Goal: Task Accomplishment & Management: Use online tool/utility

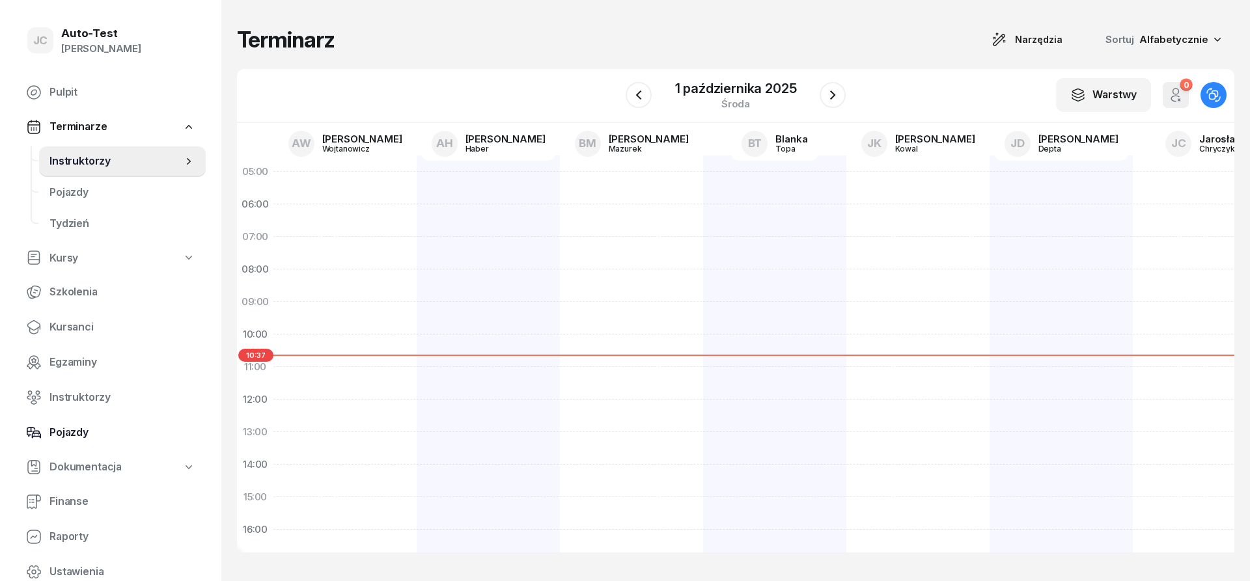
click at [120, 431] on span "Pojazdy" at bounding box center [122, 432] width 146 height 17
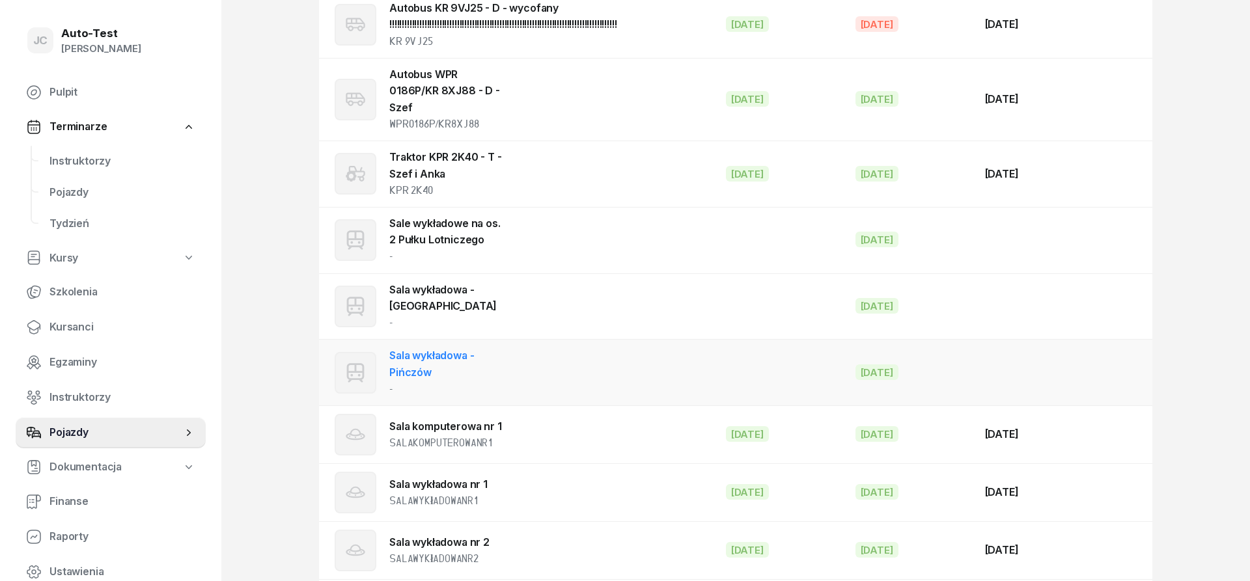
scroll to position [2106, 0]
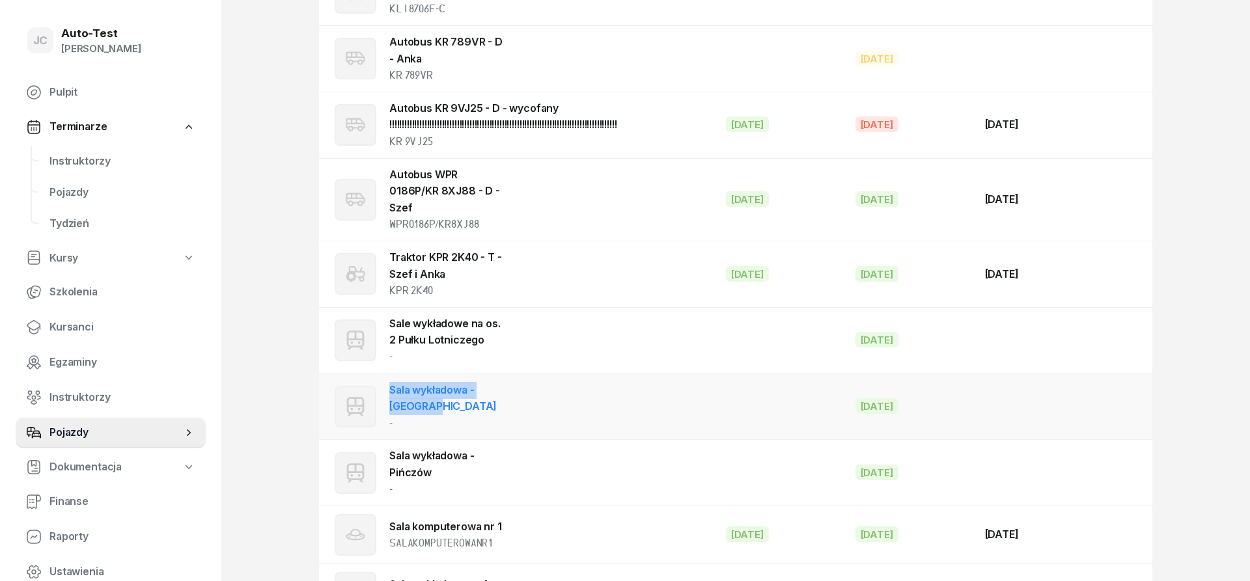
drag, startPoint x: 441, startPoint y: 359, endPoint x: 391, endPoint y: 339, distance: 54.6
click at [391, 382] on div "Sala wykładowa - [GEOGRAPHIC_DATA] -" at bounding box center [446, 407] width 115 height 50
select select "tram"
select select
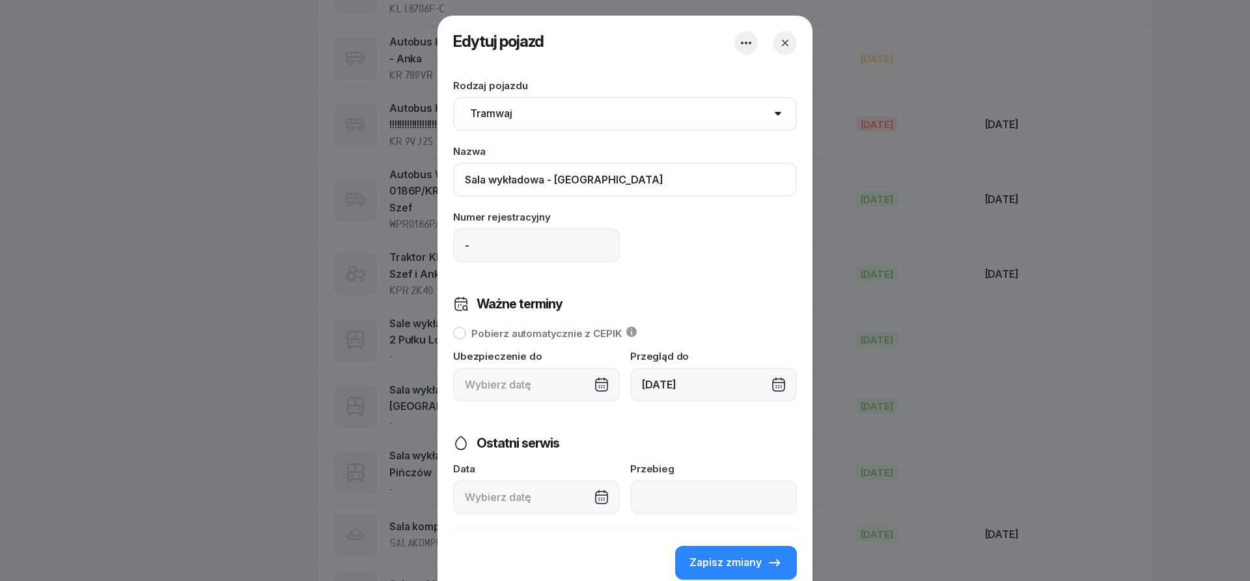
drag, startPoint x: 628, startPoint y: 180, endPoint x: 440, endPoint y: 177, distance: 188.1
click at [453, 177] on input "Sala wykładowa - [GEOGRAPHIC_DATA]" at bounding box center [625, 180] width 344 height 34
click at [784, 47] on icon "button" at bounding box center [784, 42] width 13 height 13
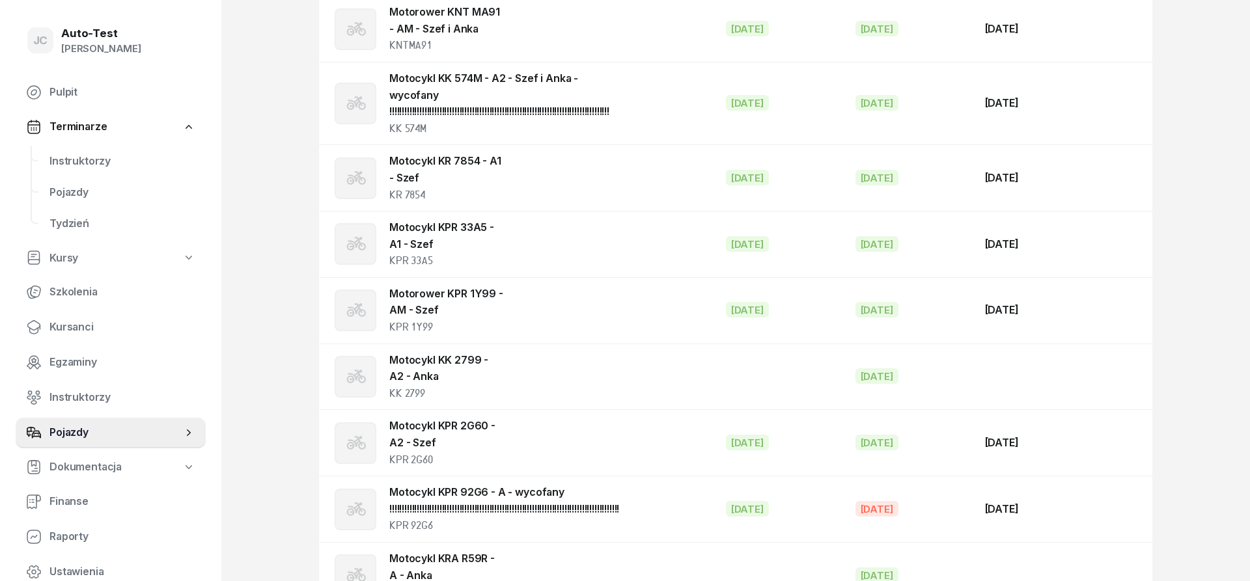
scroll to position [0, 0]
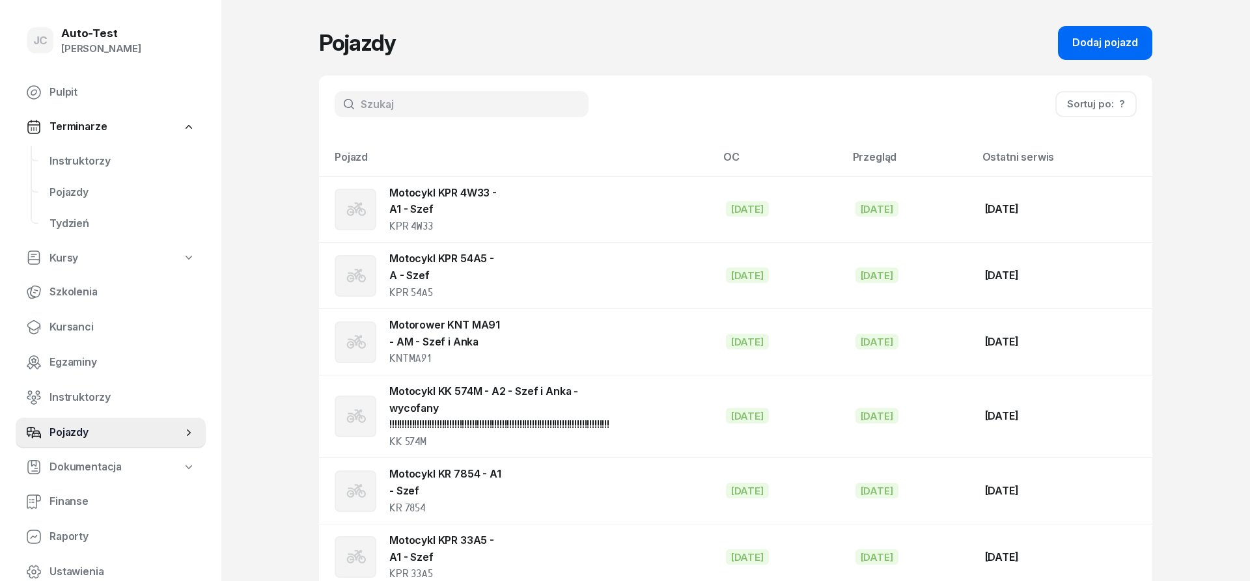
click at [1080, 45] on div "Dodaj pojazd" at bounding box center [1105, 42] width 66 height 17
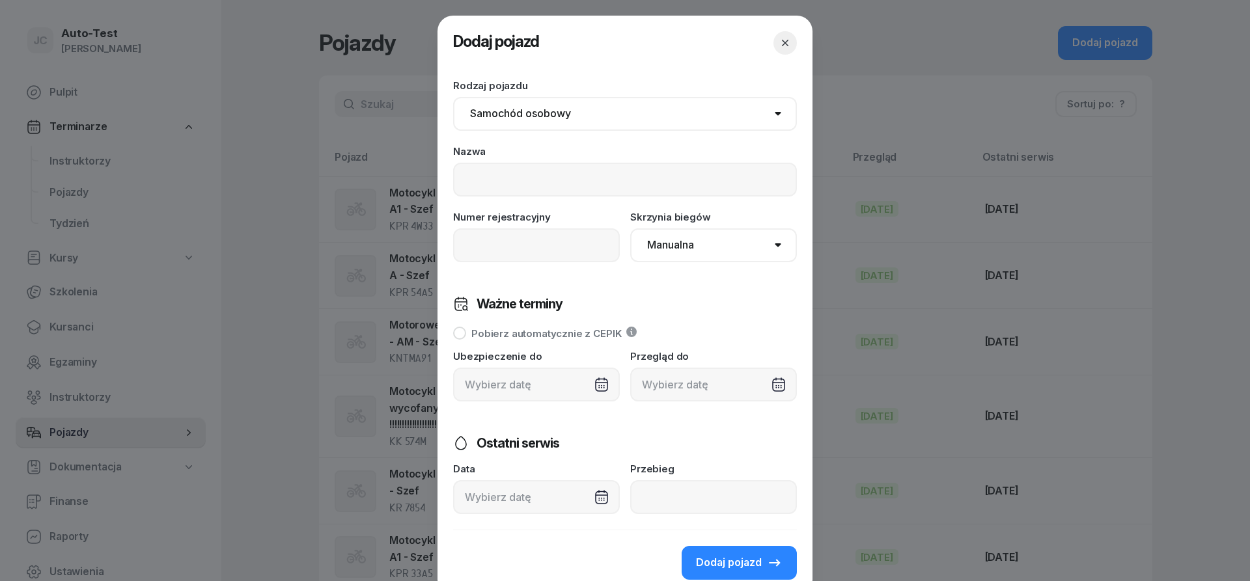
click at [453, 97] on select "Samochód osobowy Motocykl Samochód ciężarowy Przyczepa Autobus Traktor Tramwaj …" at bounding box center [625, 114] width 344 height 34
select select "tram"
click option "Tramwaj" at bounding box center [0, 0] width 0 height 0
click at [509, 175] on input at bounding box center [625, 180] width 344 height 34
paste input "Sala wykładowa - [GEOGRAPHIC_DATA]"
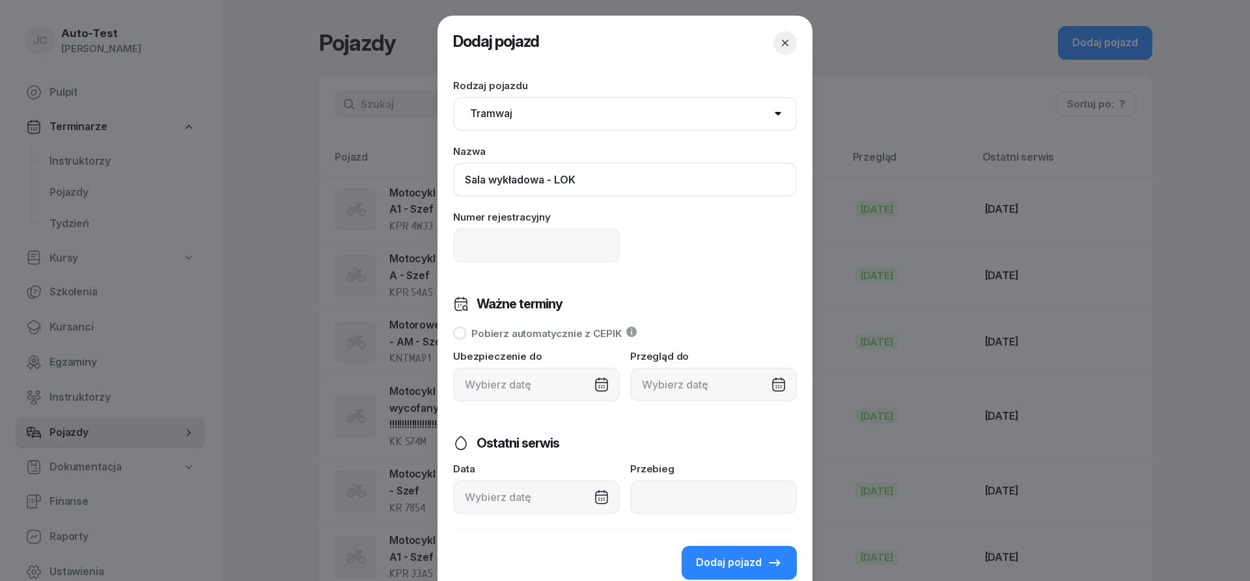
type input "Sala wykładowa - LOK"
click at [703, 391] on div at bounding box center [713, 385] width 167 height 34
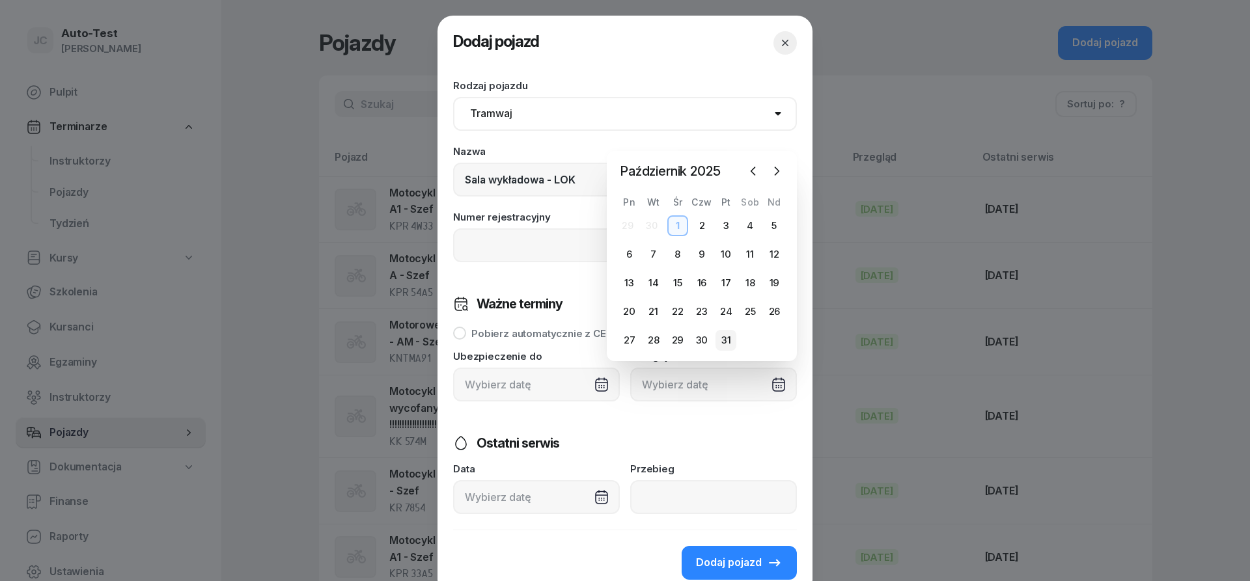
click at [736, 335] on div "31" at bounding box center [725, 340] width 21 height 21
type input "[DATE]"
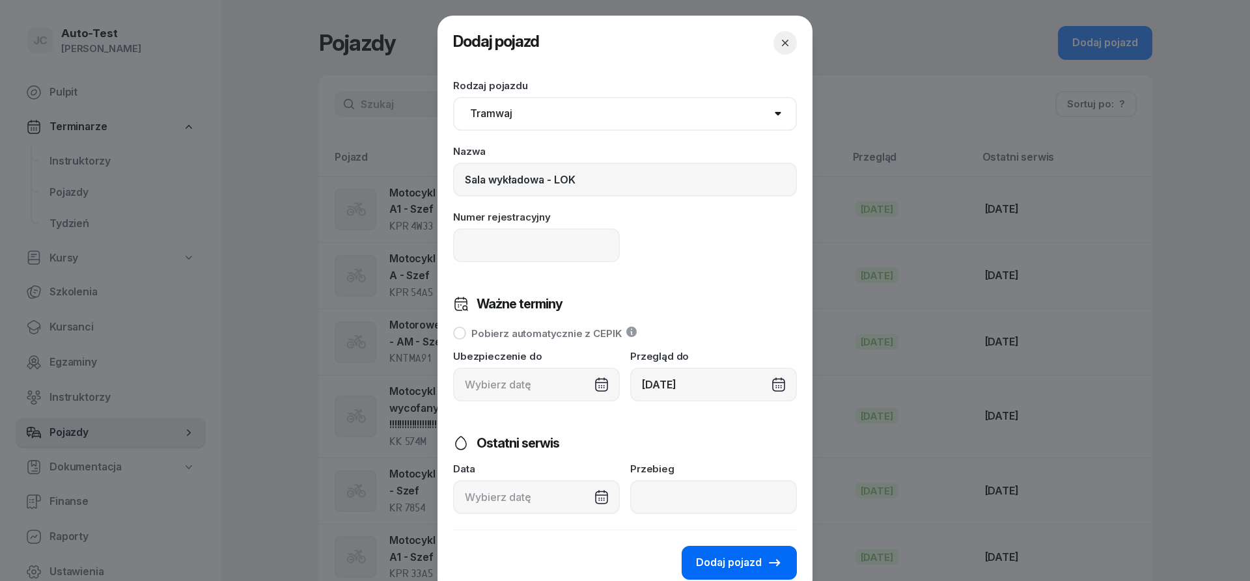
click at [748, 568] on span "Dodaj pojazd" at bounding box center [729, 563] width 66 height 17
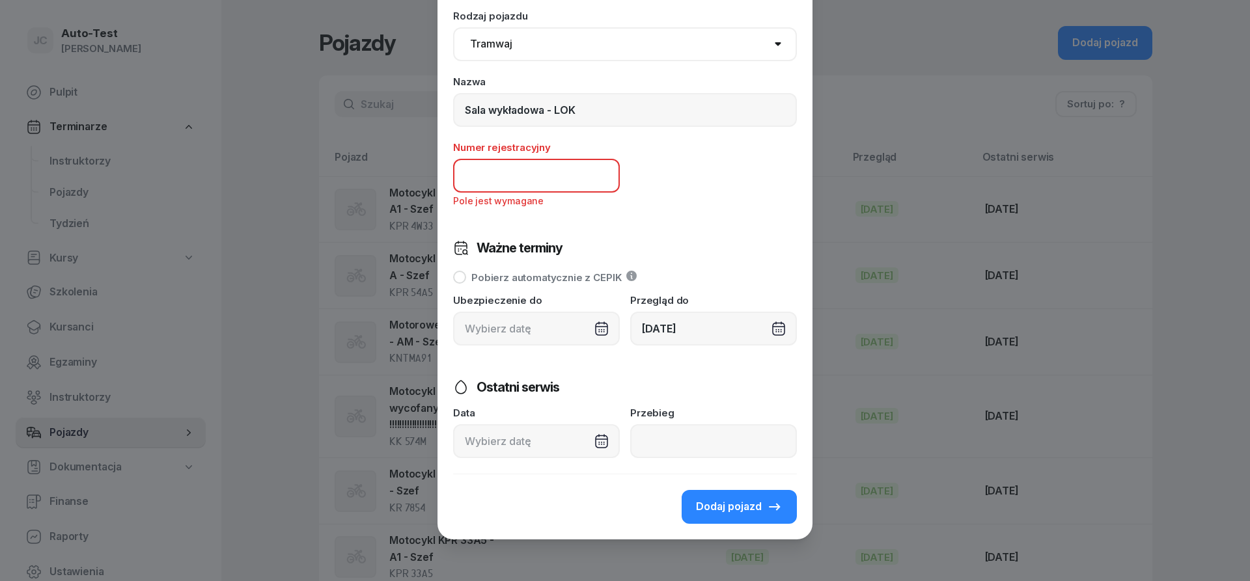
click at [521, 184] on input at bounding box center [536, 176] width 167 height 34
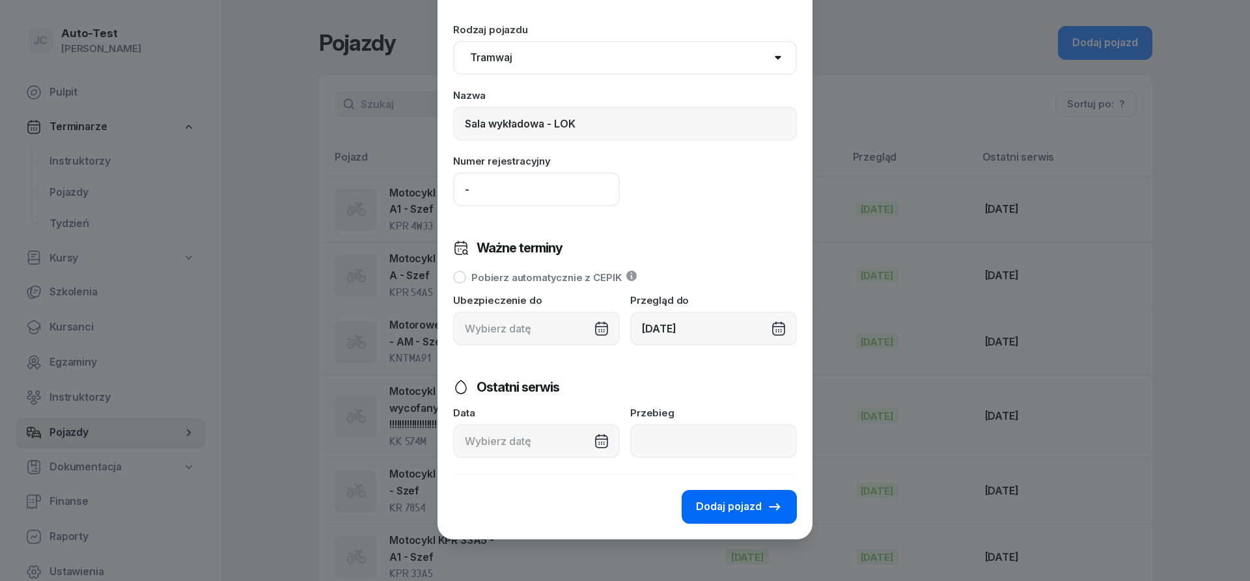
type input "-"
click at [737, 511] on span "Dodaj pojazd" at bounding box center [729, 507] width 66 height 17
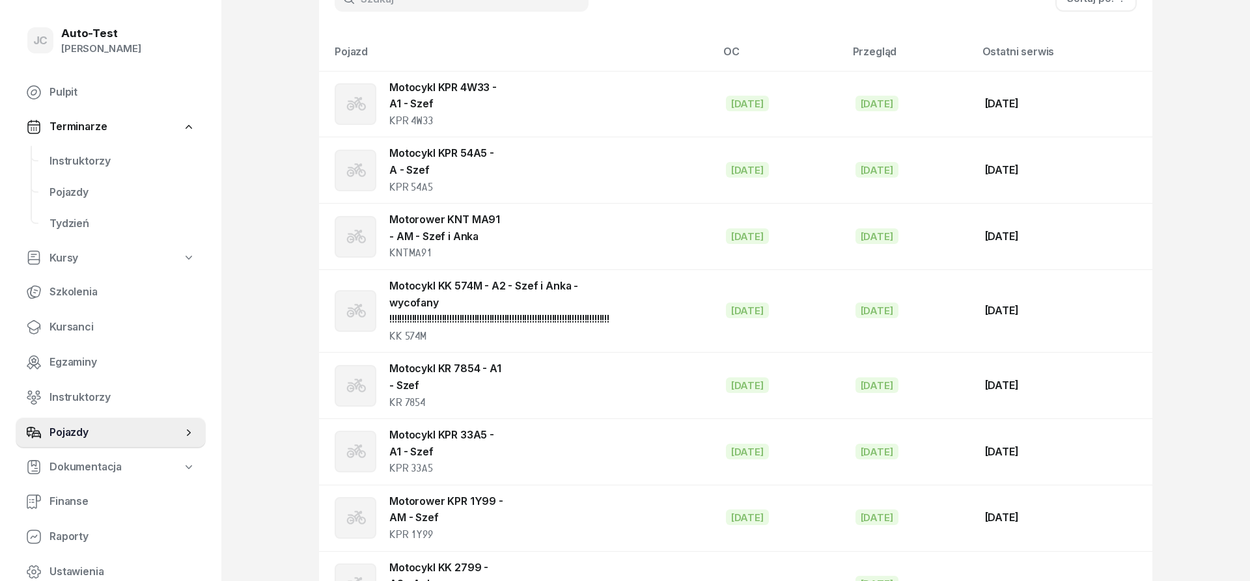
scroll to position [0, 0]
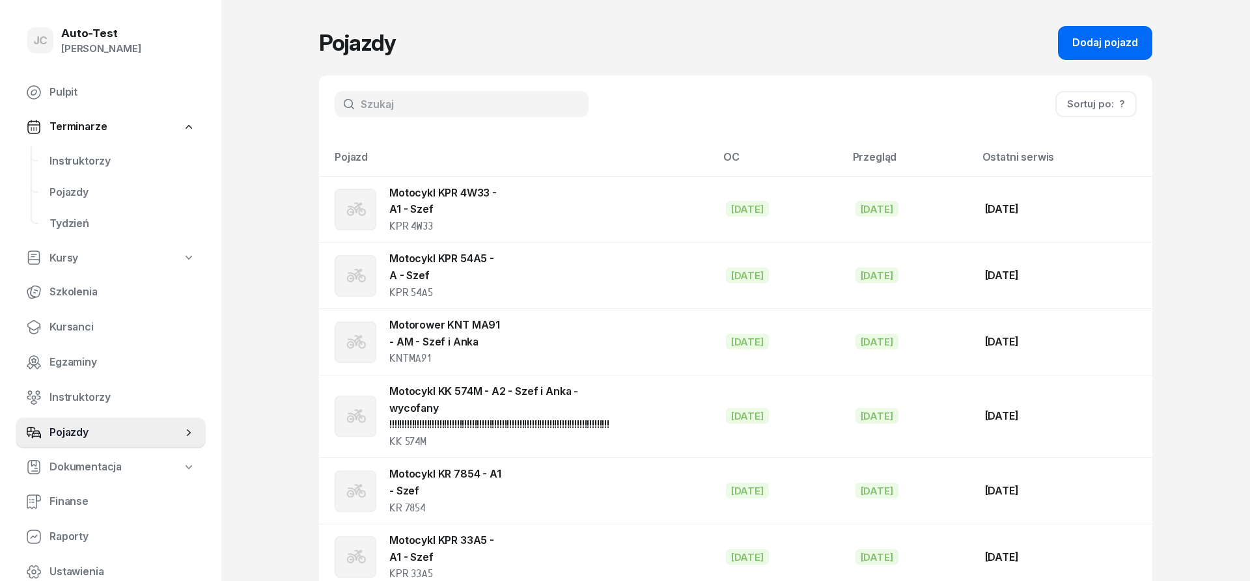
click at [1094, 51] on div "Dodaj pojazd" at bounding box center [1105, 42] width 66 height 17
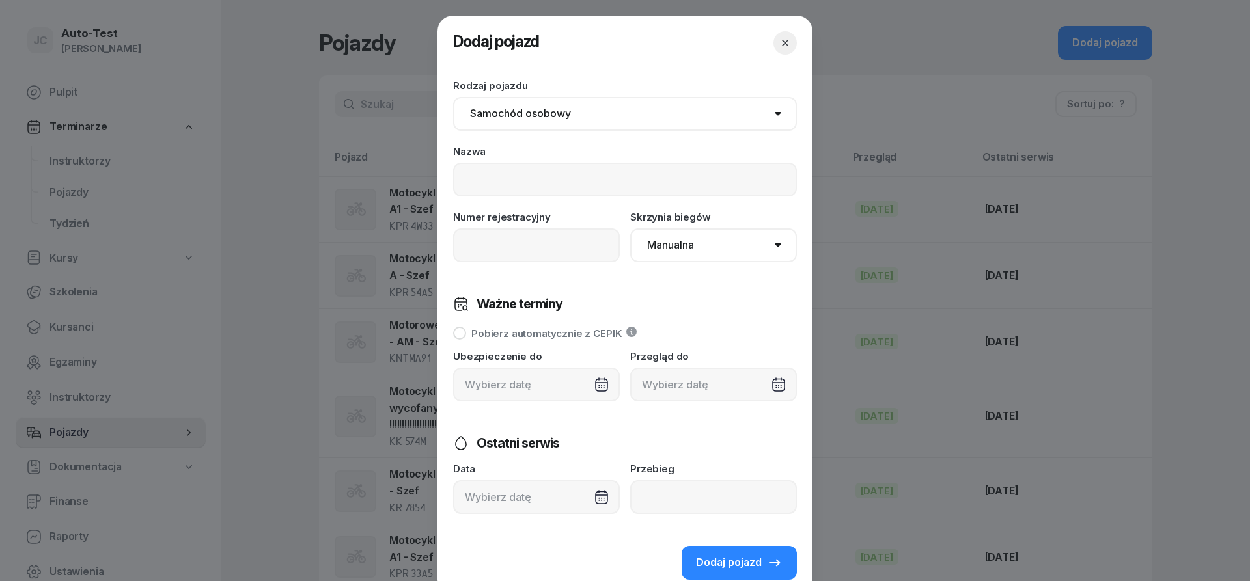
click at [453, 97] on select "Samochód osobowy Motocykl Samochód ciężarowy Przyczepa Autobus Traktor Tramwaj …" at bounding box center [625, 114] width 344 height 34
click option "Traktor" at bounding box center [0, 0] width 0 height 0
click at [453, 97] on select "Samochód osobowy Motocykl Samochód ciężarowy Przyczepa Autobus Traktor Tramwaj …" at bounding box center [625, 114] width 344 height 34
select select "tram"
click option "Tramwaj" at bounding box center [0, 0] width 0 height 0
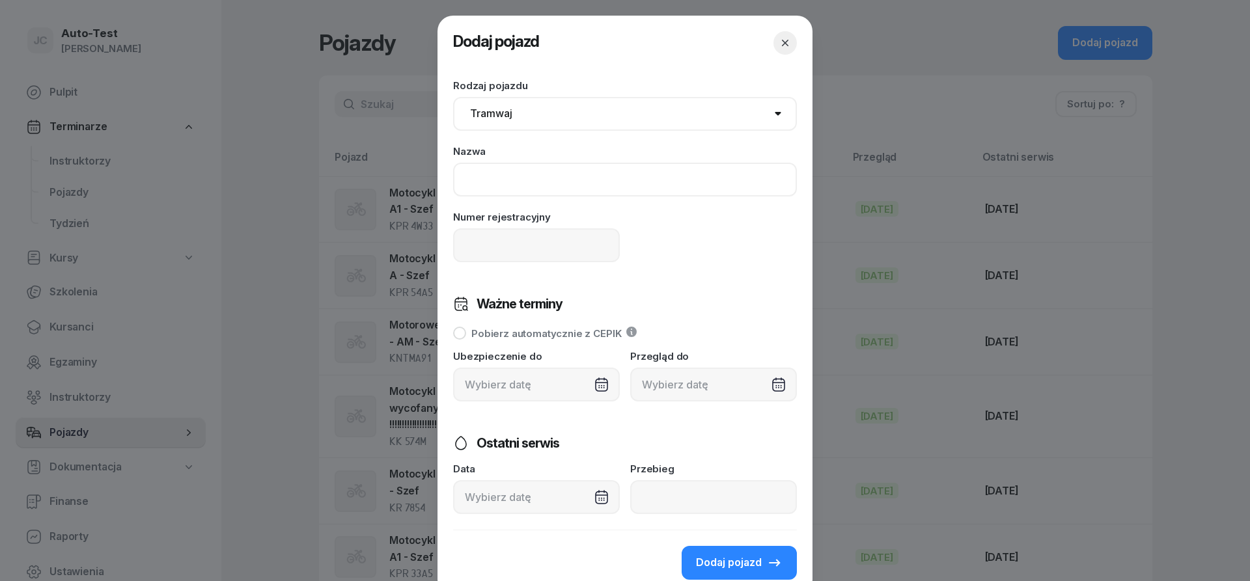
click at [504, 171] on input at bounding box center [625, 180] width 344 height 34
paste input "Sala wykładowa - [GEOGRAPHIC_DATA]"
type input "Sala wykładowa - ul. [STREET_ADDRESS]"
click at [482, 254] on input at bounding box center [536, 245] width 167 height 34
type input "-"
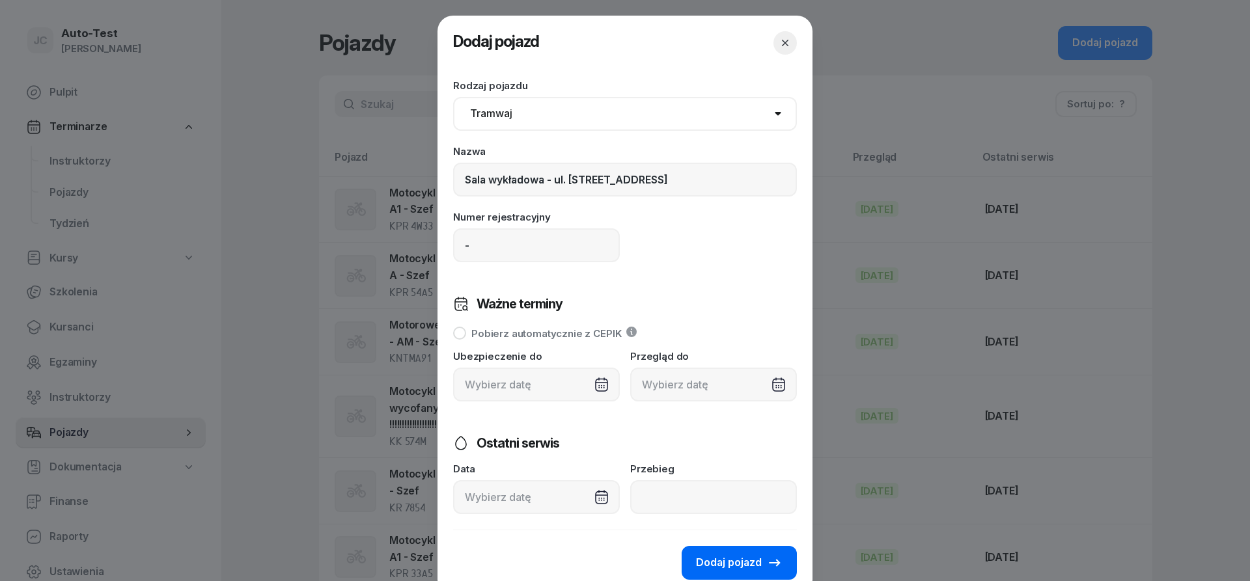
click at [732, 560] on span "Dodaj pojazd" at bounding box center [729, 563] width 66 height 17
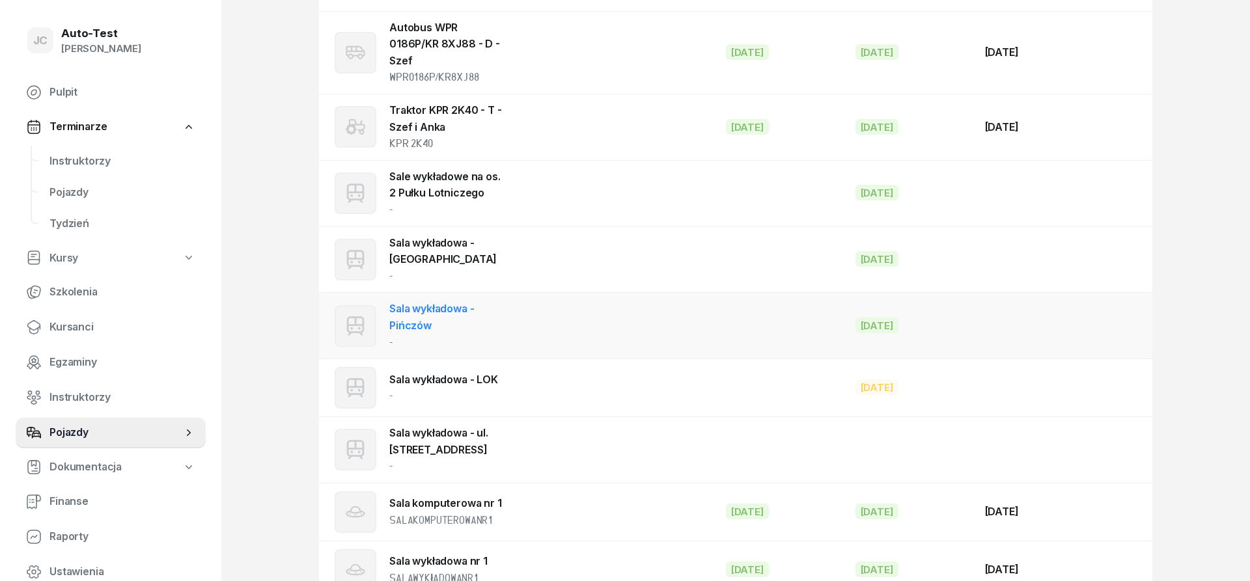
scroll to position [2363, 0]
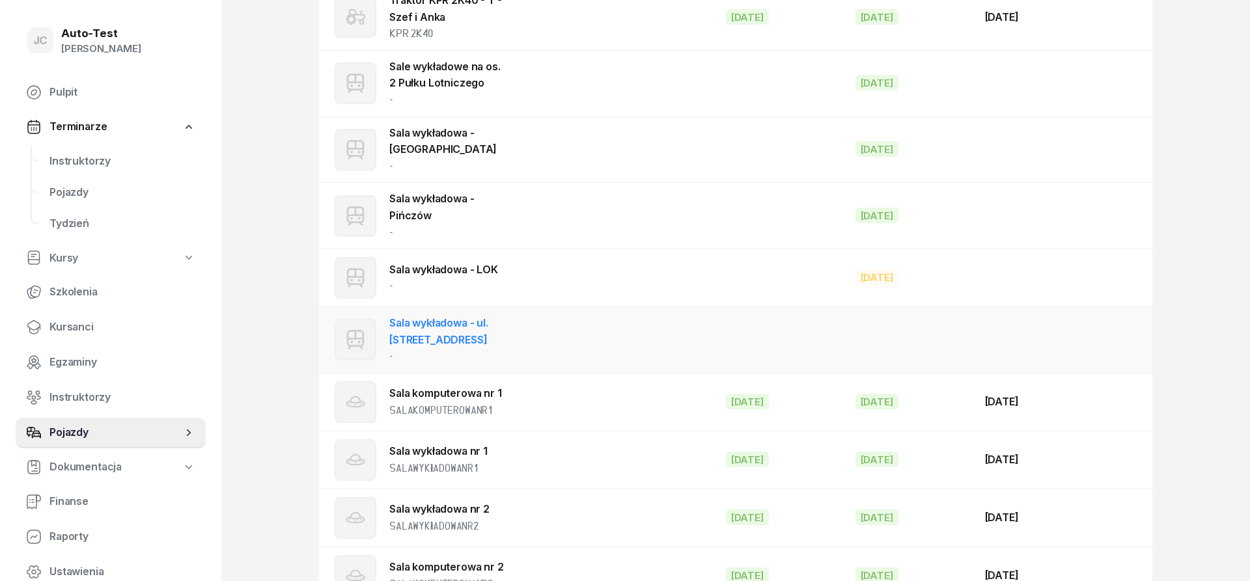
drag, startPoint x: 494, startPoint y: 289, endPoint x: 381, endPoint y: 277, distance: 113.2
click at [381, 315] on div "Sala wykładowa - ul. [STREET_ADDRESS]" at bounding box center [419, 340] width 169 height 50
select select "tram"
select select
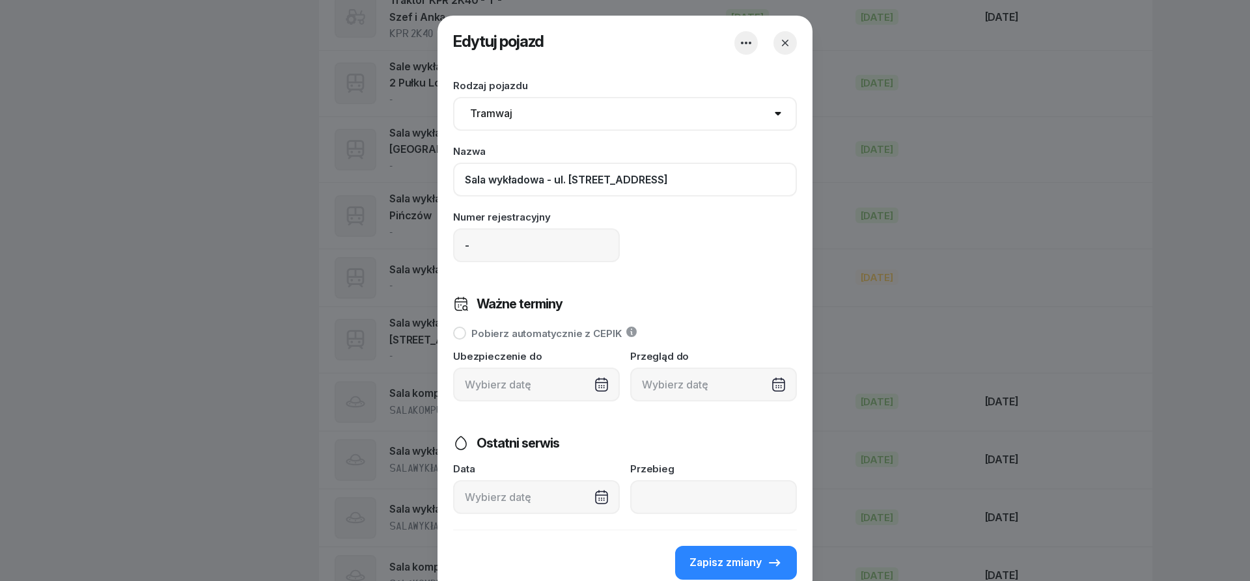
drag, startPoint x: 694, startPoint y: 178, endPoint x: 433, endPoint y: 176, distance: 261.0
click at [453, 176] on input "Sala wykładowa - ul. [STREET_ADDRESS]" at bounding box center [625, 180] width 344 height 34
click at [788, 45] on icon "button" at bounding box center [785, 43] width 7 height 7
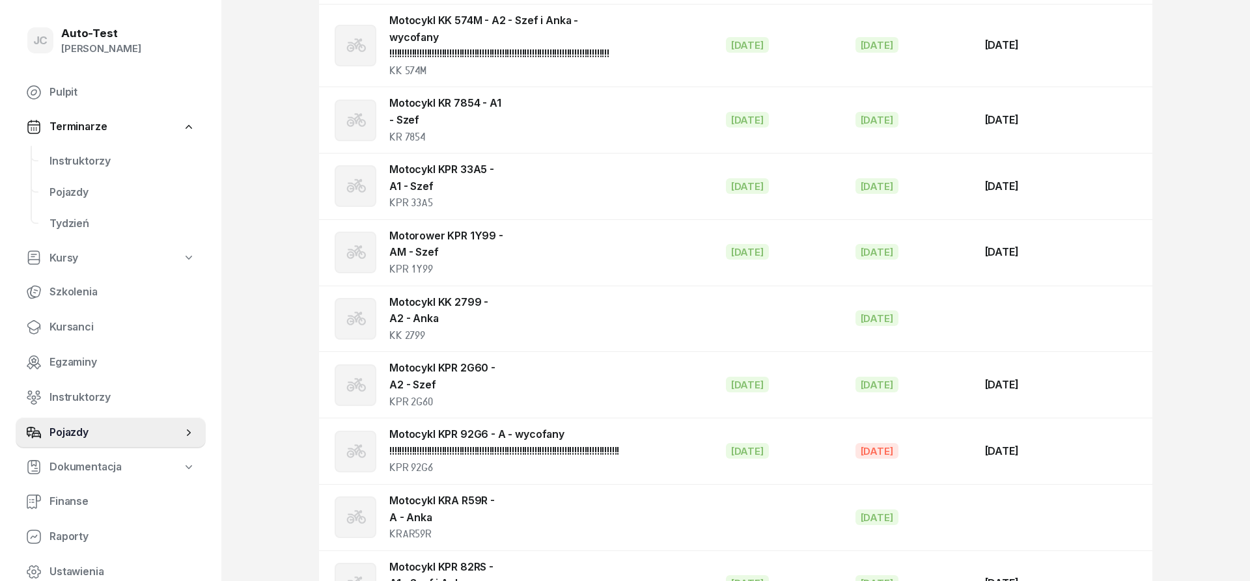
scroll to position [0, 0]
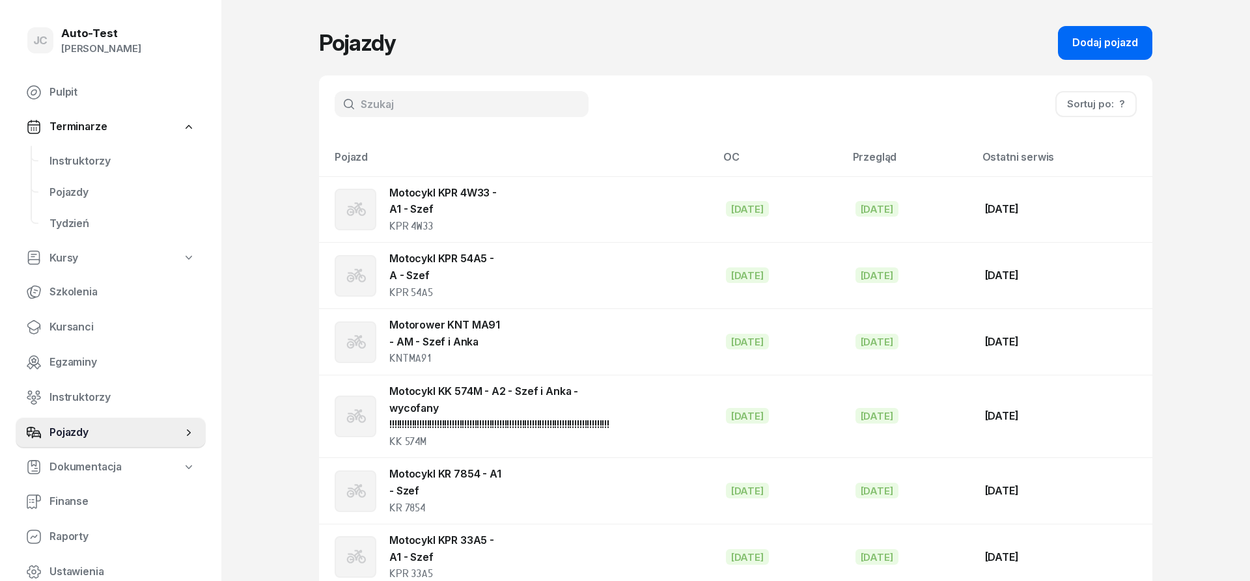
click at [1108, 47] on div "Dodaj pojazd" at bounding box center [1105, 42] width 66 height 17
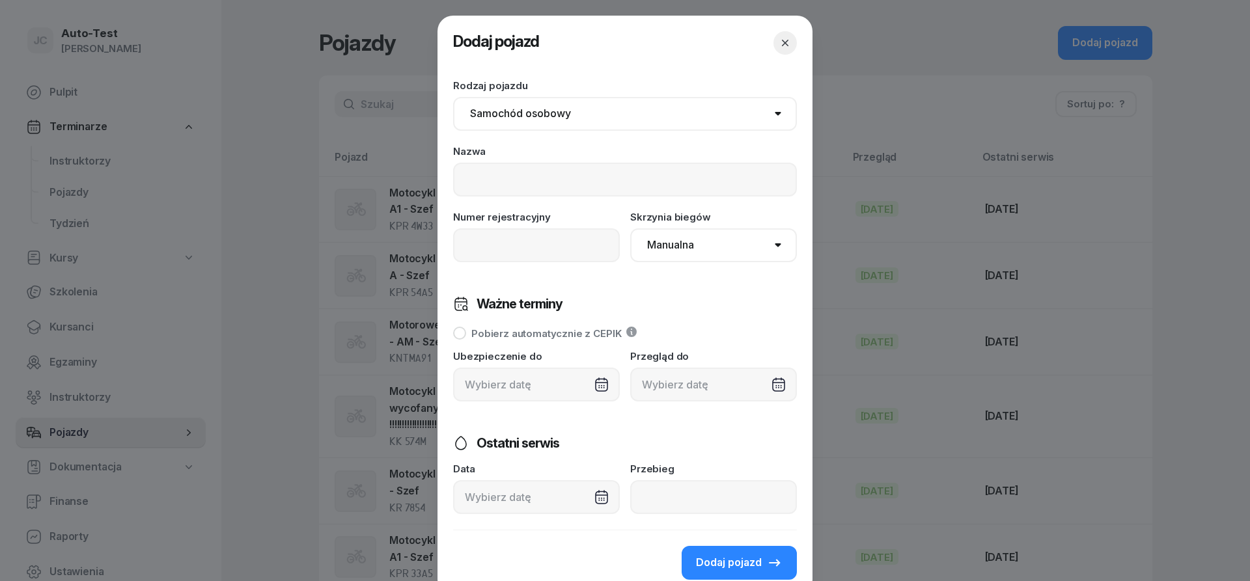
click at [453, 97] on select "Samochód osobowy Motocykl Samochód ciężarowy Przyczepa Autobus Traktor Tramwaj …" at bounding box center [625, 114] width 344 height 34
select select "tram"
click option "Tramwaj" at bounding box center [0, 0] width 0 height 0
click at [495, 174] on input at bounding box center [625, 180] width 344 height 34
paste input "Sala wykładowa - ul. [STREET_ADDRESS]"
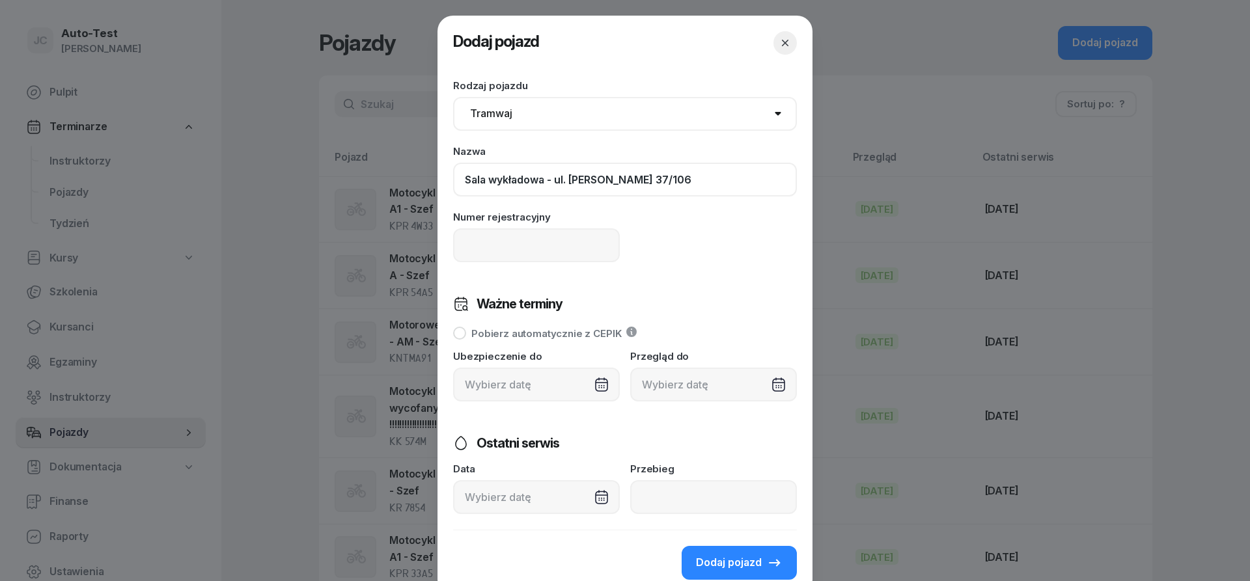
type input "Sala wykładowa - ul. [PERSON_NAME] 37/106"
click at [546, 247] on input at bounding box center [536, 245] width 167 height 34
type input "-"
click at [737, 570] on span "Dodaj pojazd" at bounding box center [729, 563] width 66 height 17
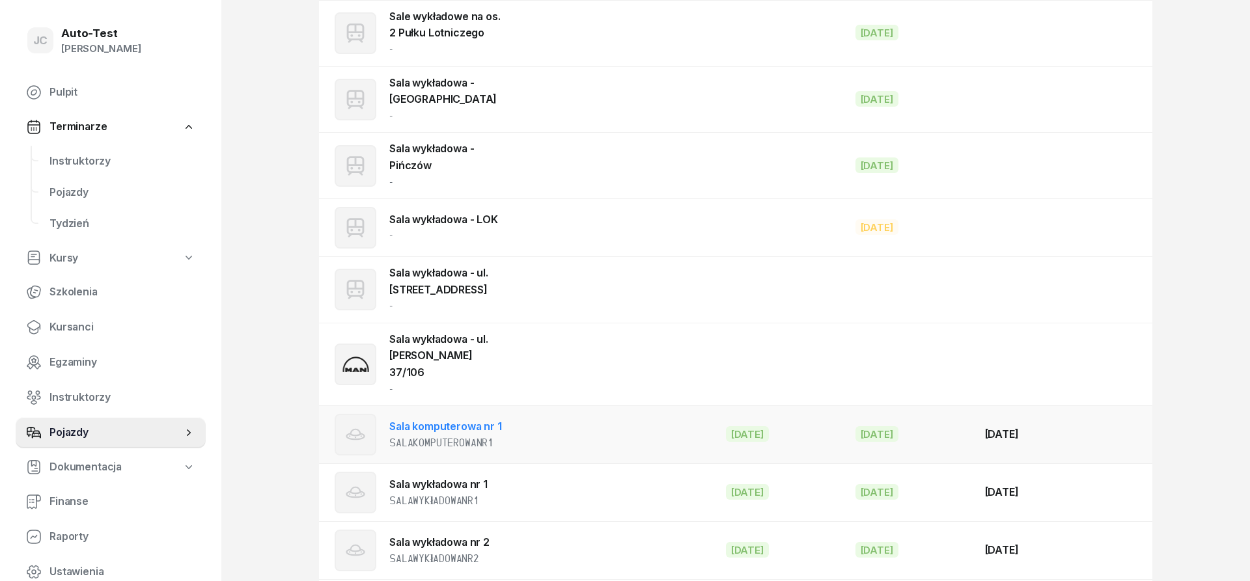
scroll to position [2445, 0]
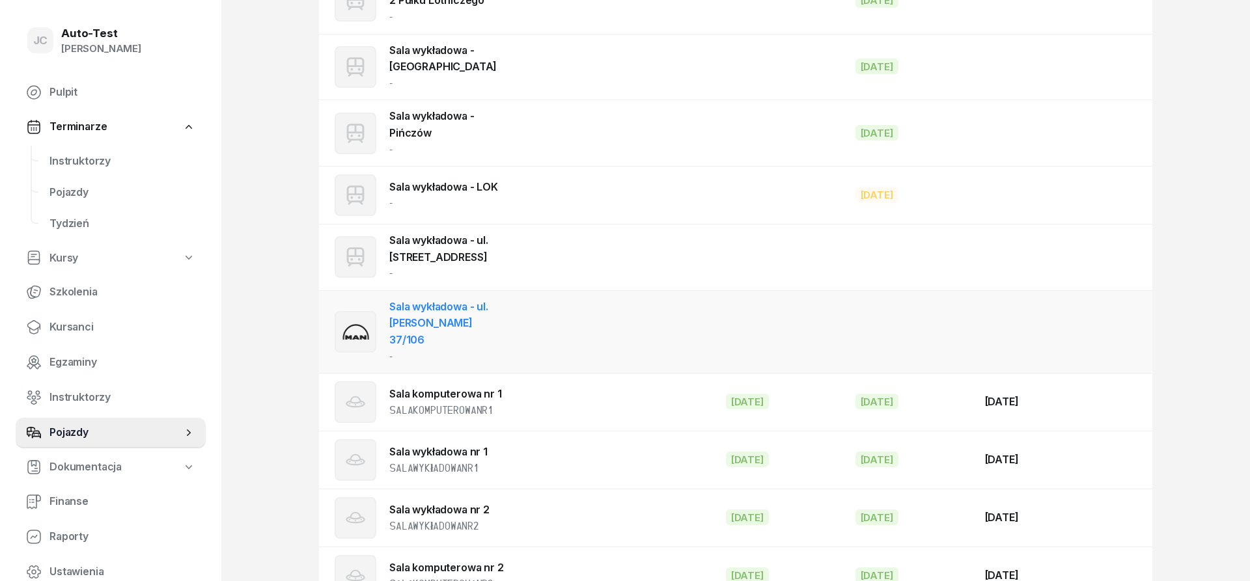
click at [420, 299] on div "Sala wykładowa - ul. [PERSON_NAME] 37/106 -" at bounding box center [446, 332] width 115 height 66
select select "tram"
select select
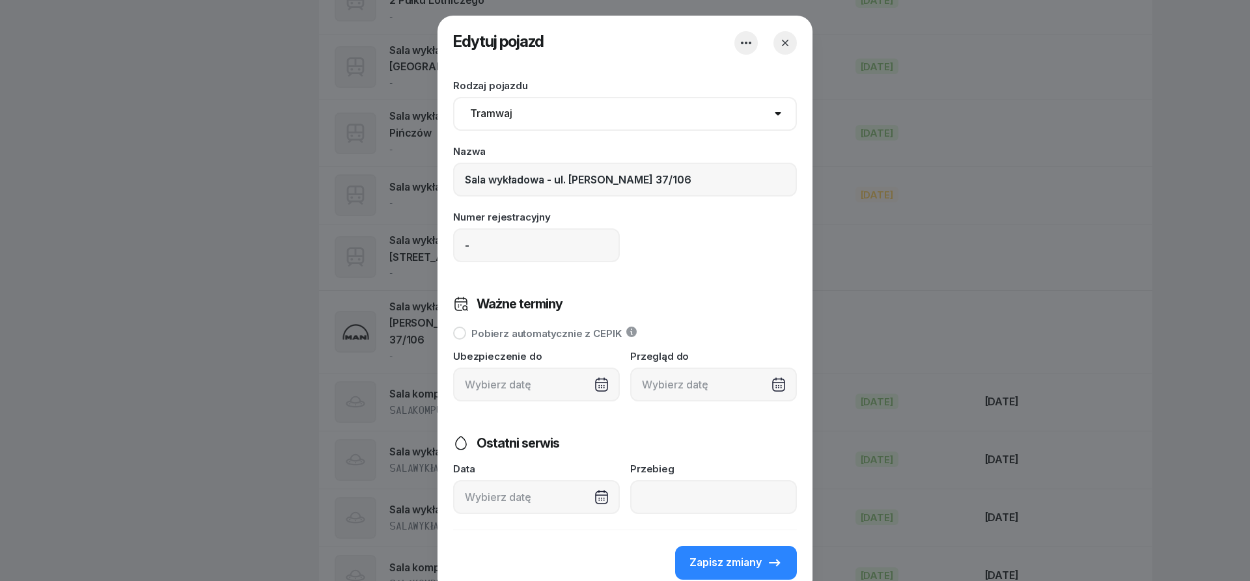
click at [453, 97] on select "Samochód osobowy Motocykl Samochód ciężarowy Przyczepa Autobus Traktor Tramwaj …" at bounding box center [625, 114] width 344 height 34
click option "Tramwaj" at bounding box center [0, 0] width 0 height 0
click at [779, 49] on icon "button" at bounding box center [784, 42] width 13 height 13
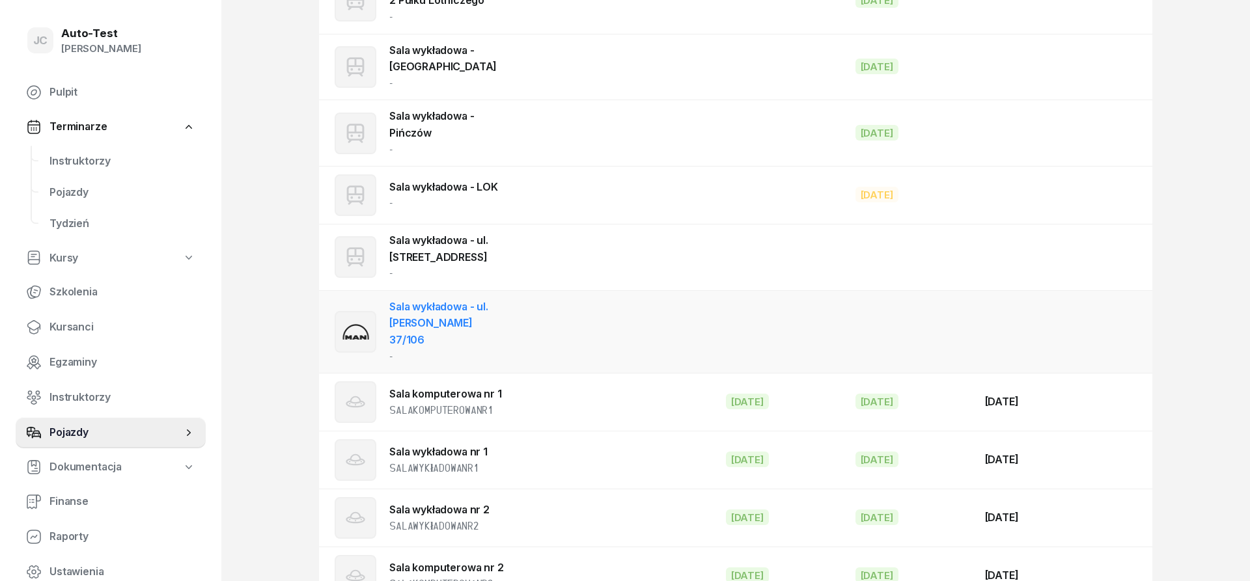
click at [500, 299] on div "Sala wykładowa - ul. [PERSON_NAME] 37/106 -" at bounding box center [446, 332] width 115 height 66
select select "tram"
select select
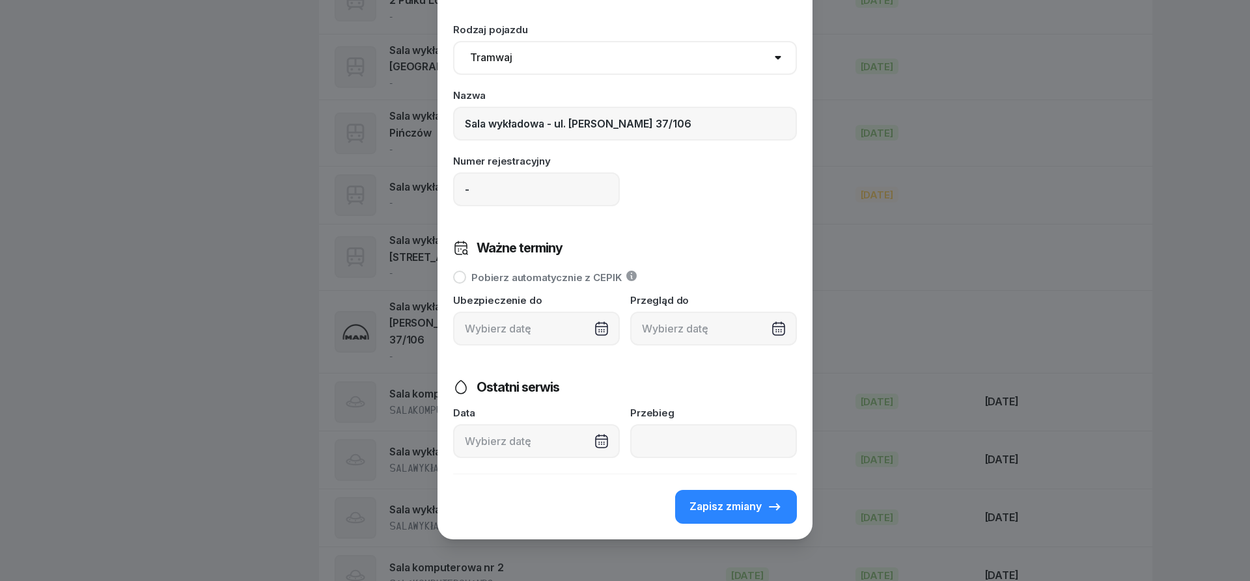
scroll to position [0, 0]
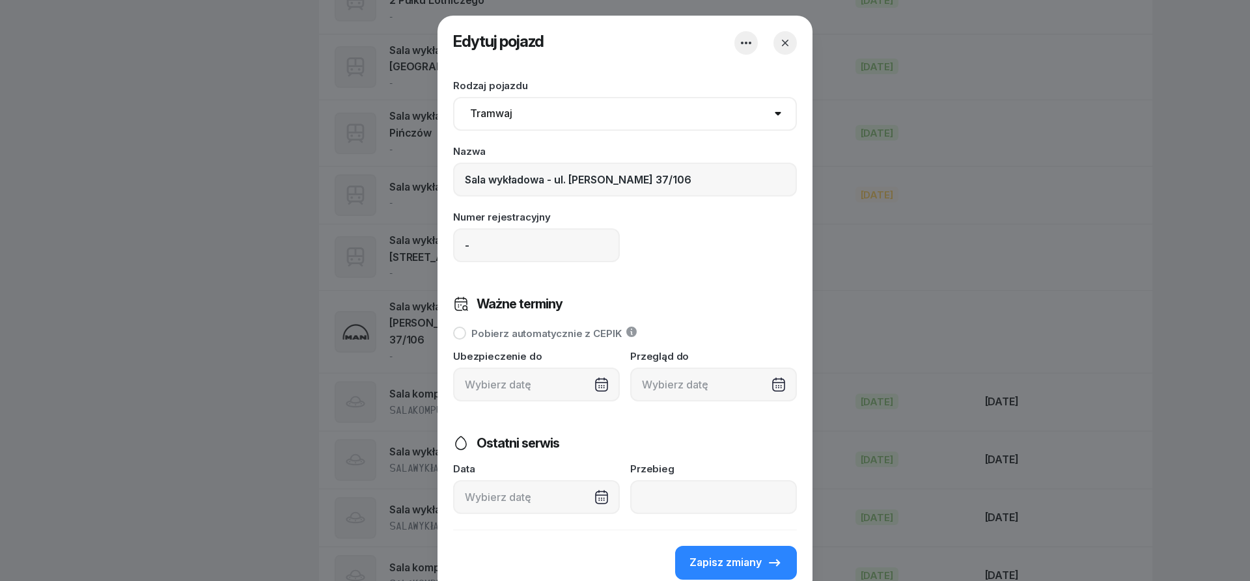
click at [782, 44] on icon "button" at bounding box center [784, 42] width 13 height 13
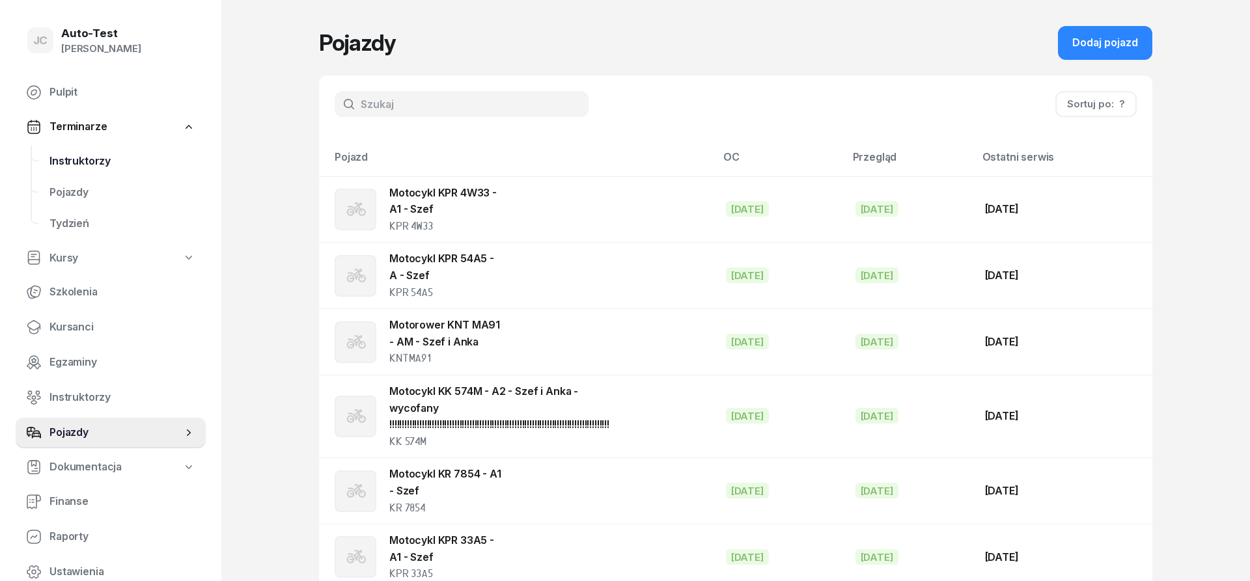
click at [70, 170] on link "Instruktorzy" at bounding box center [122, 161] width 167 height 31
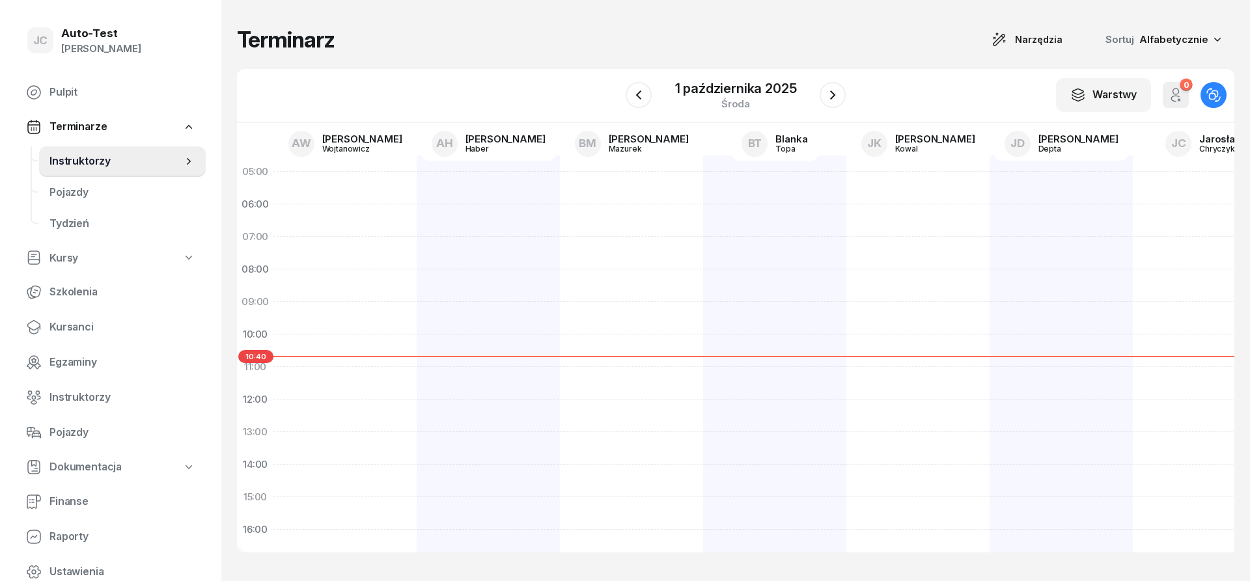
click at [385, 38] on div "Terminarz Narzędzia Sortuj Alfabetycznie" at bounding box center [735, 39] width 997 height 27
